Goal: Information Seeking & Learning: Learn about a topic

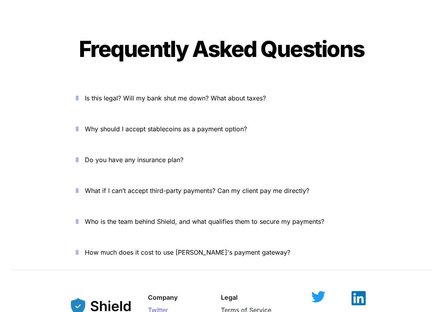
scroll to position [2661, 0]
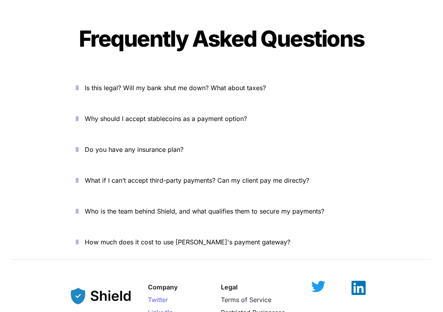
click at [155, 81] on p "Is this legal? Will my bank shut me down? What about taxes?" at bounding box center [226, 87] width 283 height 13
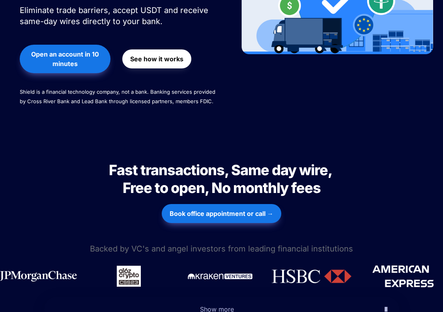
scroll to position [0, 0]
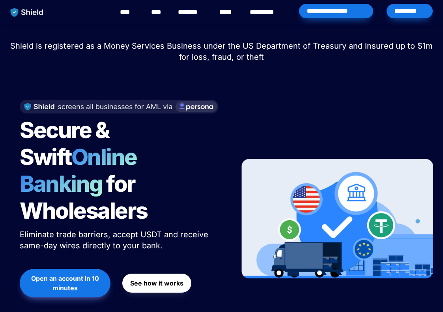
click at [194, 15] on link "********" at bounding box center [192, 12] width 28 height 9
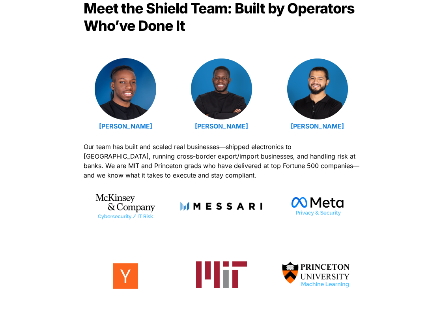
scroll to position [266, 0]
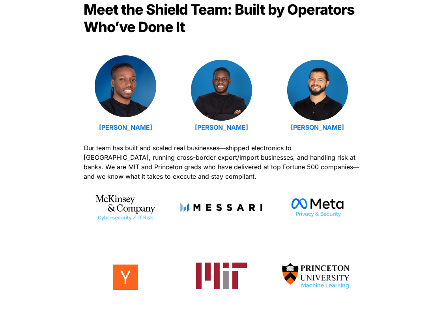
click at [126, 112] on img at bounding box center [126, 86] width 62 height 62
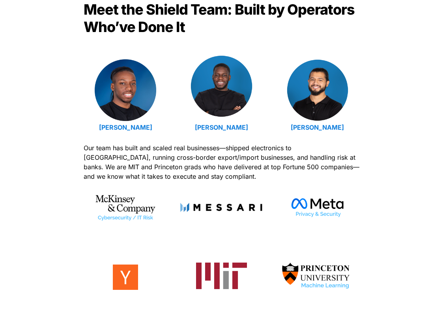
click at [235, 77] on img at bounding box center [222, 86] width 62 height 62
